Goal: Information Seeking & Learning: Learn about a topic

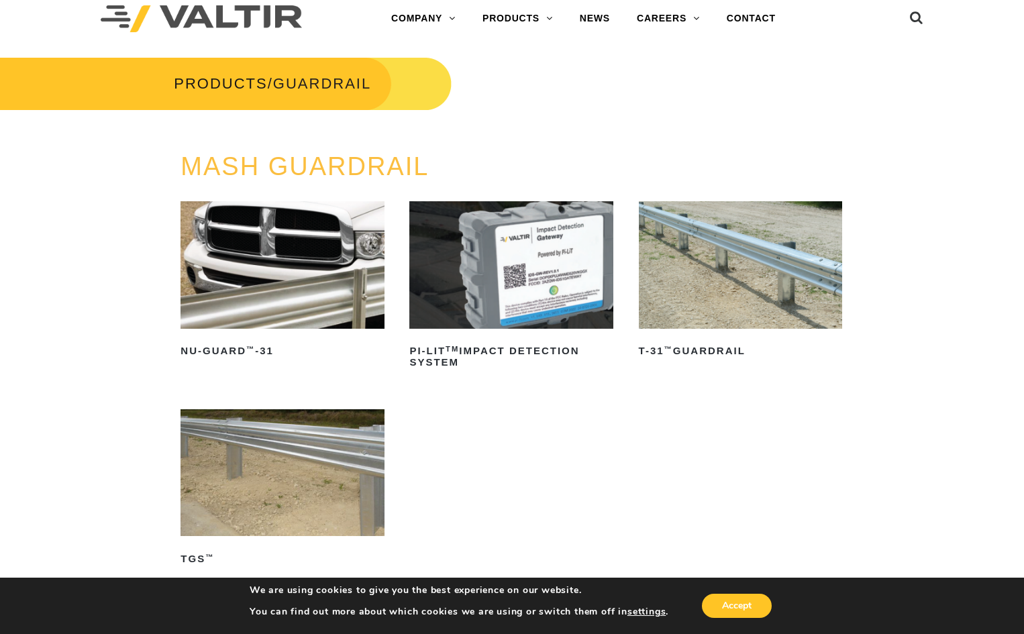
scroll to position [5, 0]
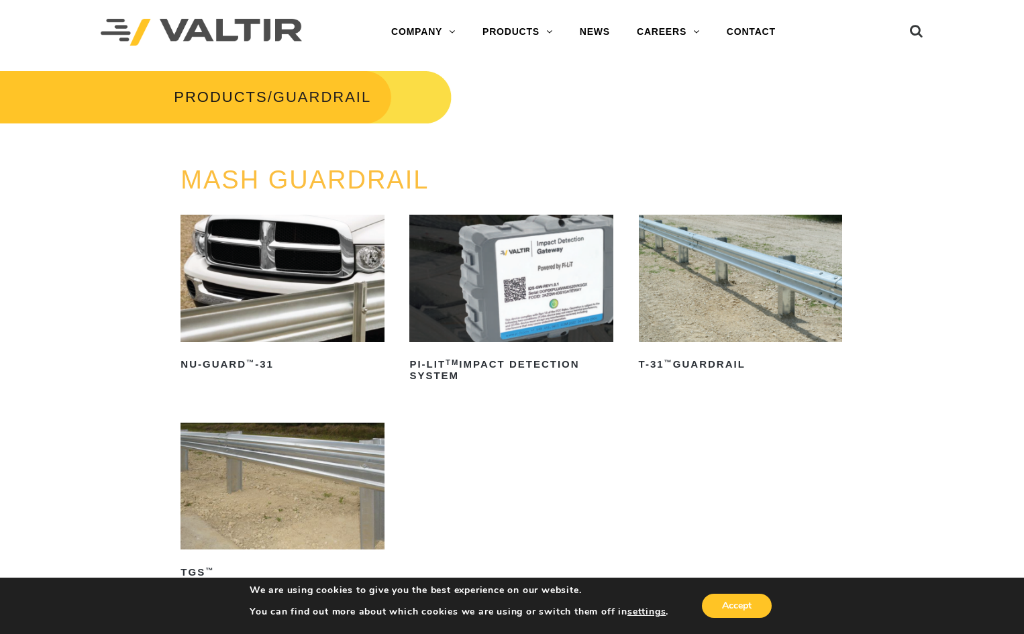
click at [717, 253] on img at bounding box center [741, 278] width 204 height 127
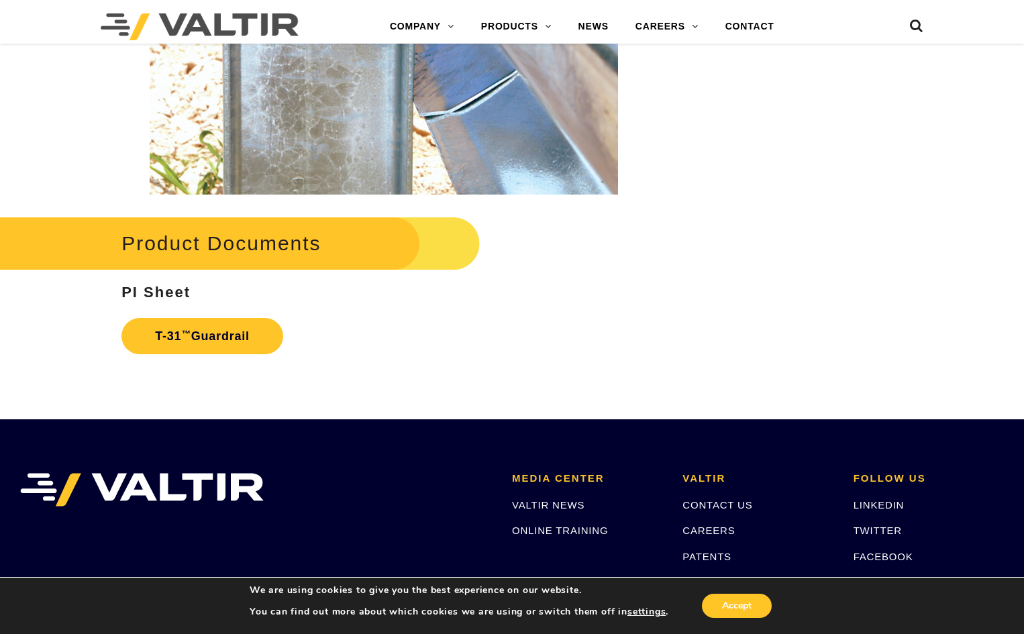
scroll to position [2080, 0]
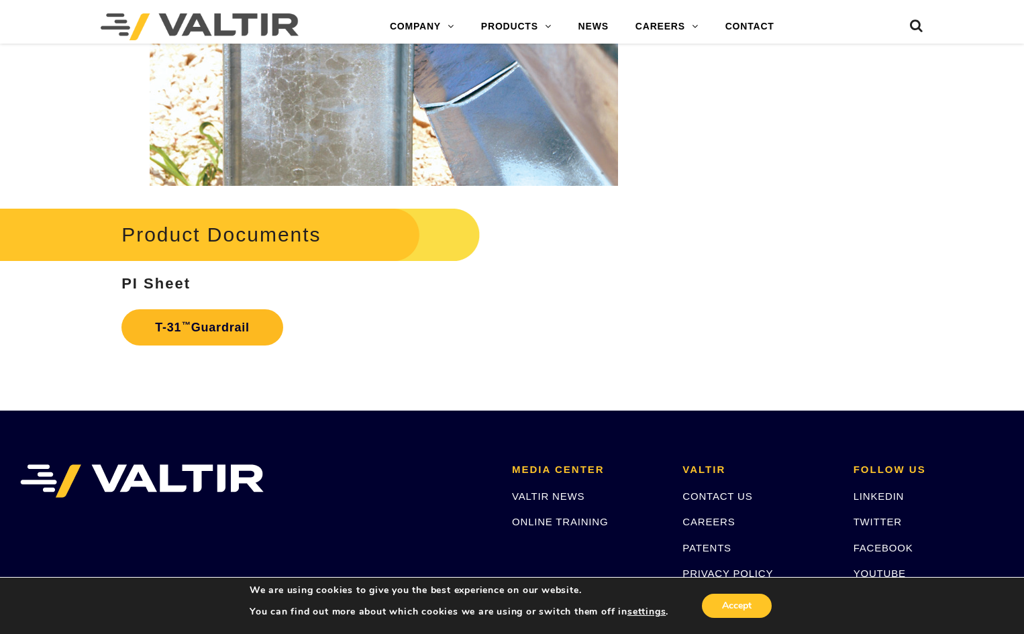
click at [201, 329] on link "T-31 ™ Guardrail" at bounding box center [202, 327] width 162 height 36
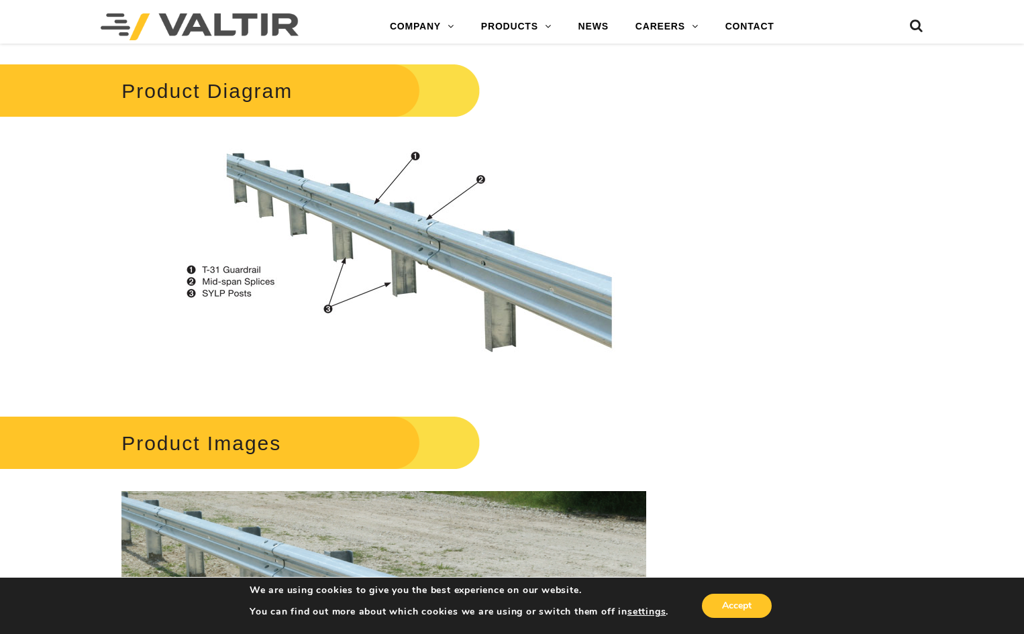
scroll to position [805, 0]
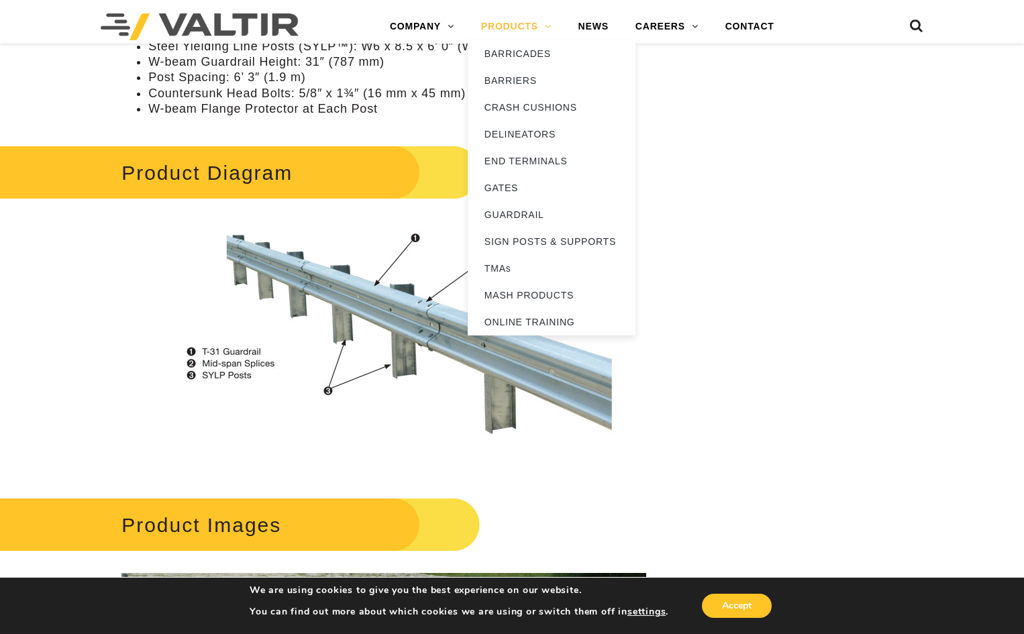
click at [522, 23] on link "PRODUCTS" at bounding box center [516, 26] width 97 height 27
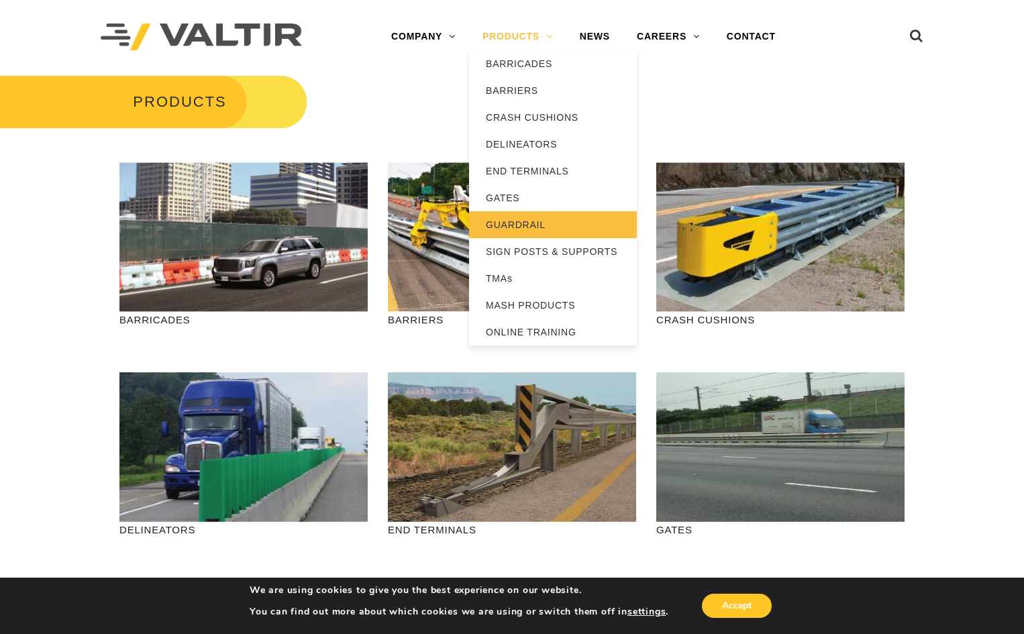
click at [543, 226] on link "GUARDRAIL" at bounding box center [553, 224] width 168 height 27
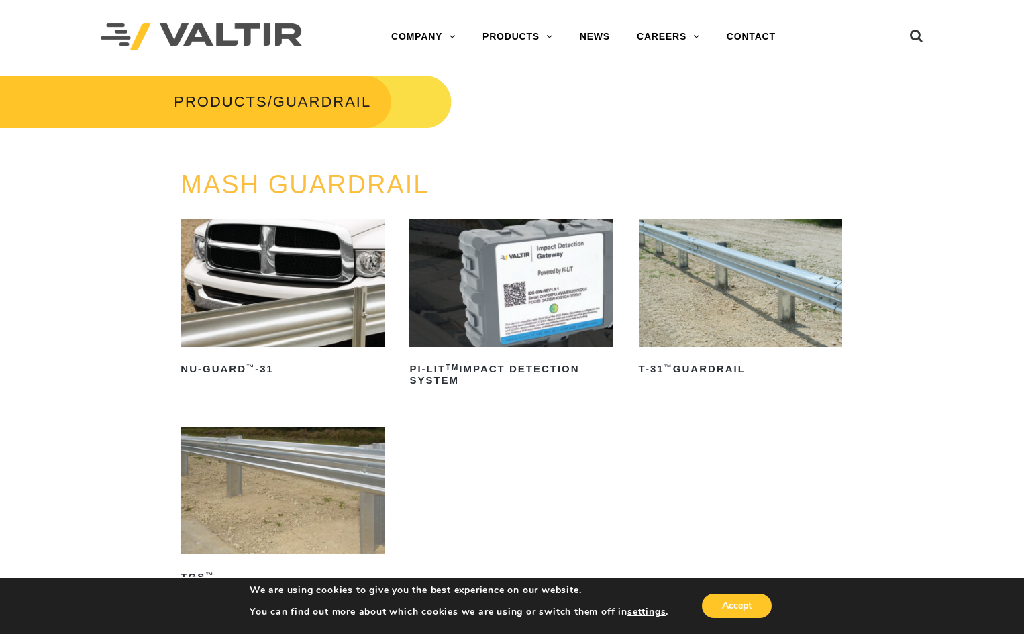
scroll to position [67, 0]
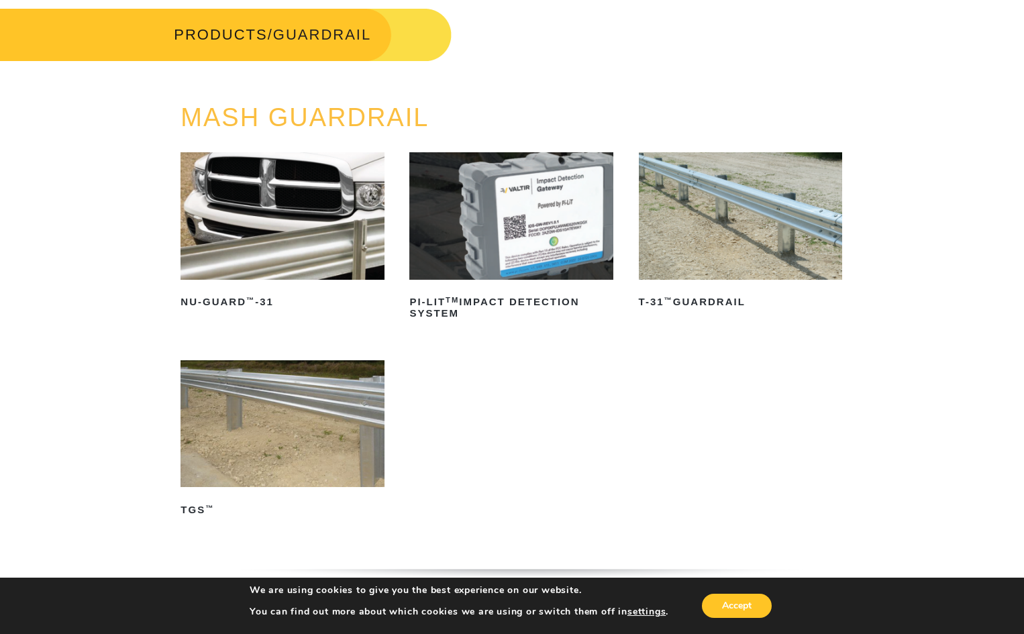
click at [274, 427] on img at bounding box center [282, 423] width 204 height 127
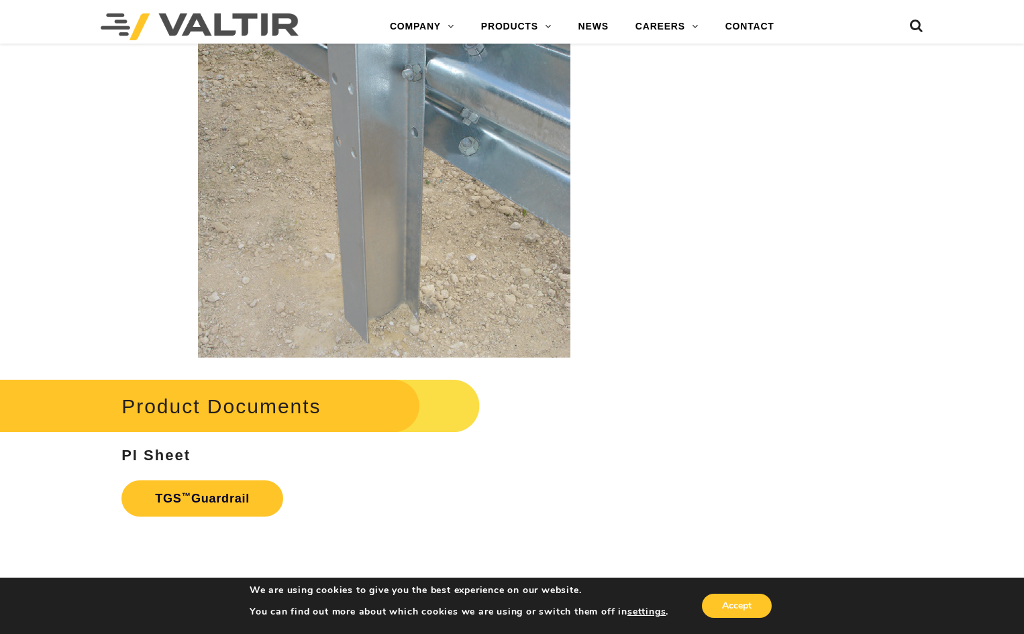
scroll to position [2147, 0]
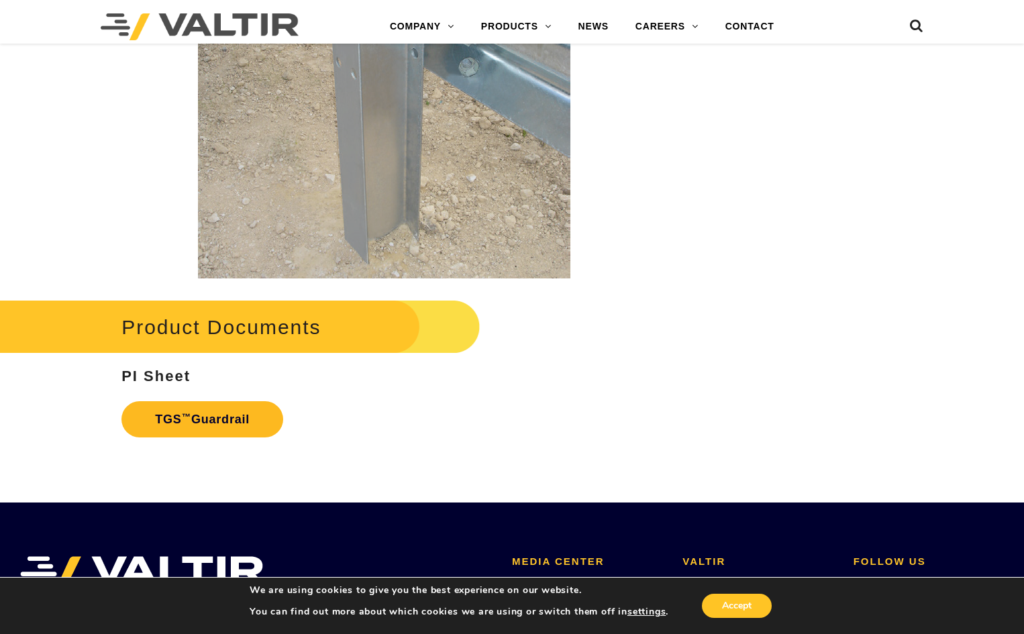
click at [227, 417] on link "TGS ™ Guardrail" at bounding box center [202, 419] width 162 height 36
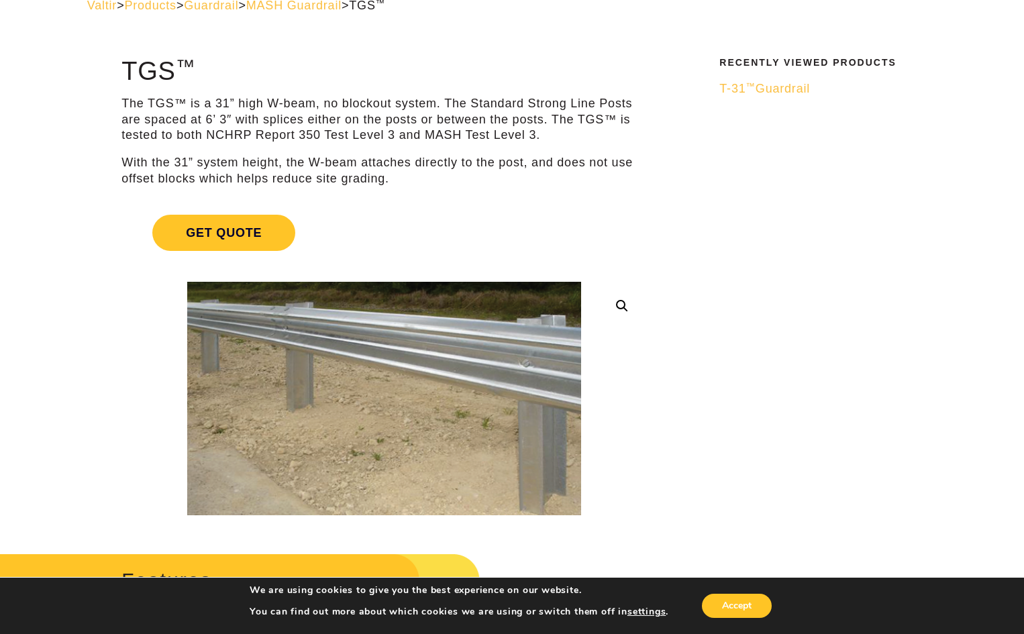
scroll to position [0, 0]
